Goal: Navigation & Orientation: Find specific page/section

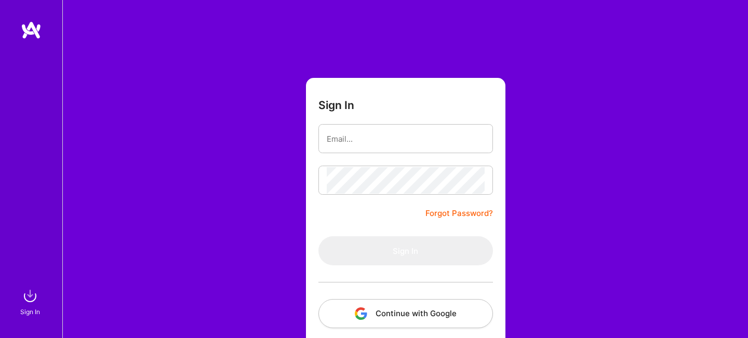
type input "ludo.rubin@gmail.com"
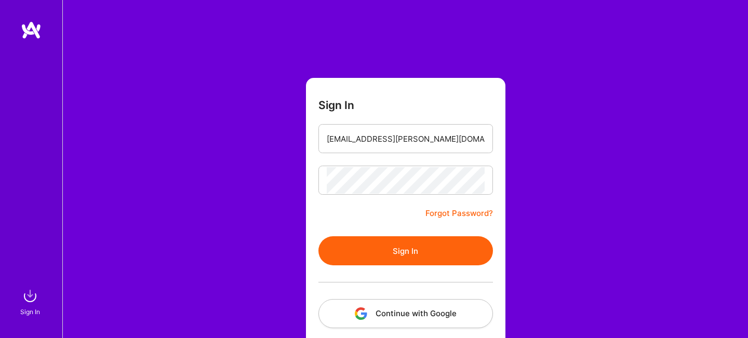
click at [419, 243] on button "Sign In" at bounding box center [405, 250] width 174 height 29
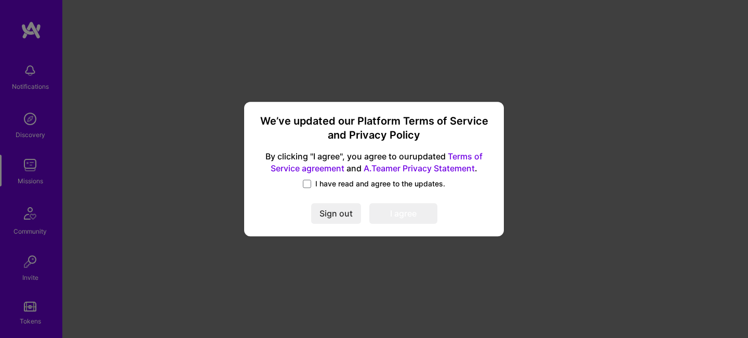
click at [351, 189] on span "I have read and agree to the updates." at bounding box center [380, 184] width 130 height 10
click at [0, 0] on input "I have read and agree to the updates." at bounding box center [0, 0] width 0 height 0
click at [390, 209] on button "I agree" at bounding box center [403, 214] width 68 height 21
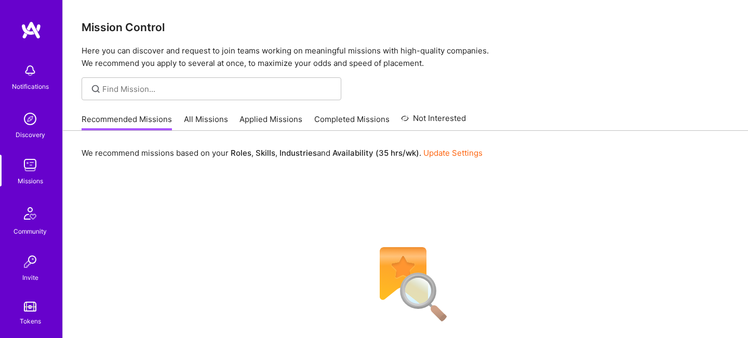
click at [207, 121] on link "All Missions" at bounding box center [206, 122] width 44 height 17
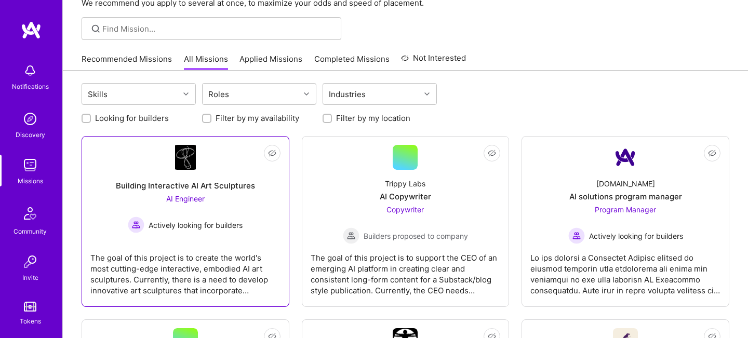
scroll to position [61, 0]
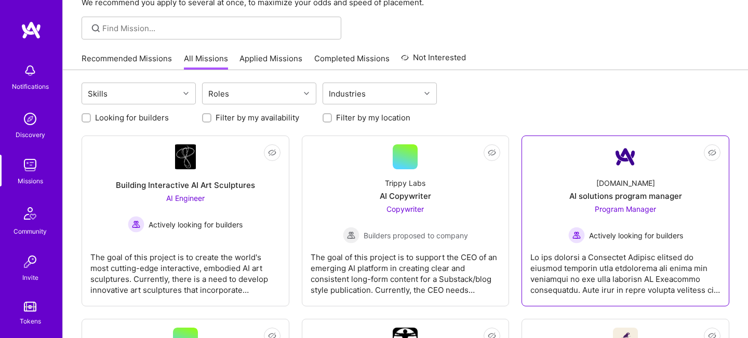
click at [626, 270] on div at bounding box center [625, 269] width 190 height 52
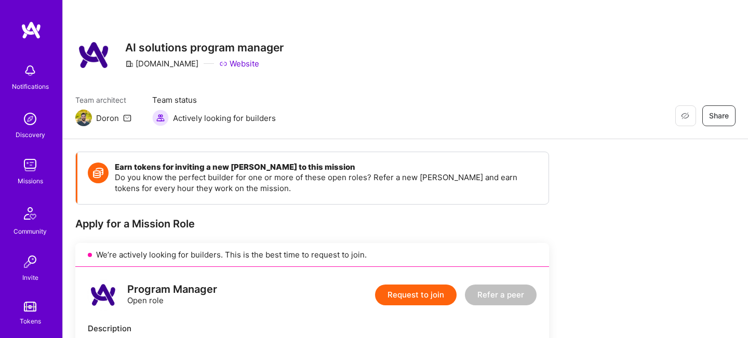
click at [128, 117] on icon at bounding box center [127, 118] width 8 height 8
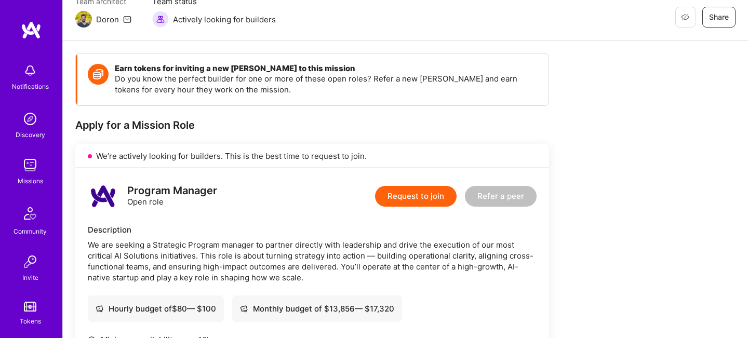
scroll to position [69, 0]
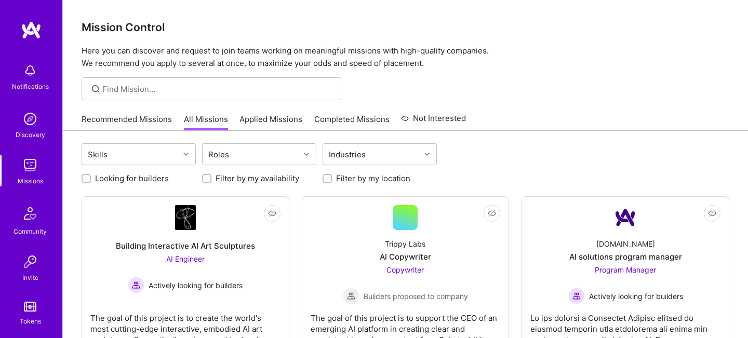
scroll to position [91, 0]
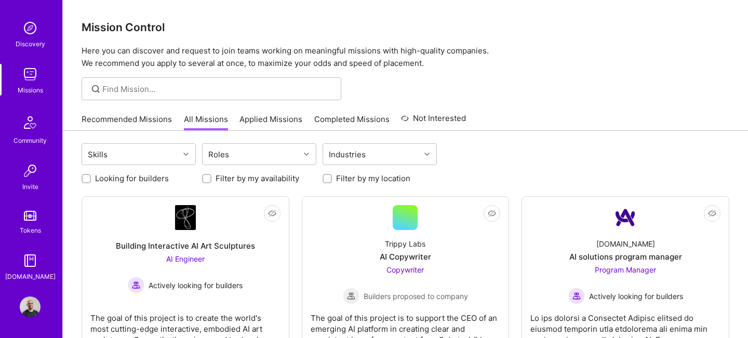
click at [34, 310] on img at bounding box center [30, 306] width 21 height 21
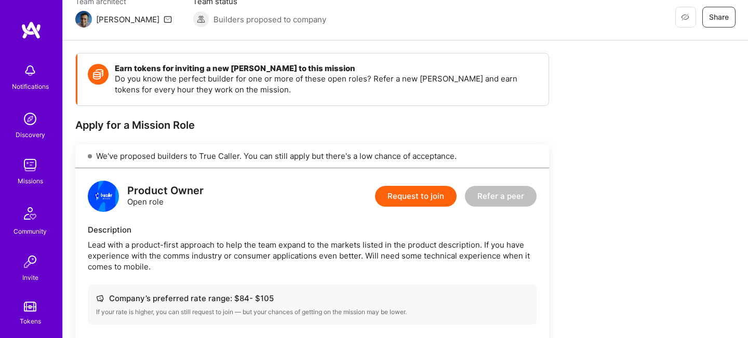
scroll to position [72, 0]
